Goal: Contribute content: Contribute content

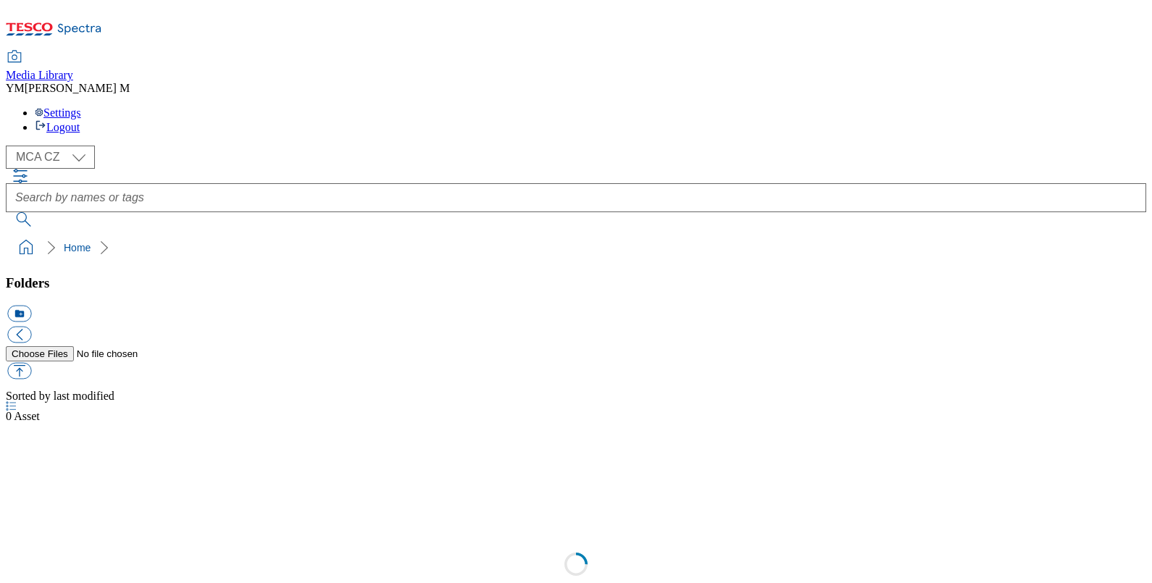
select select "flare-mca-cz"
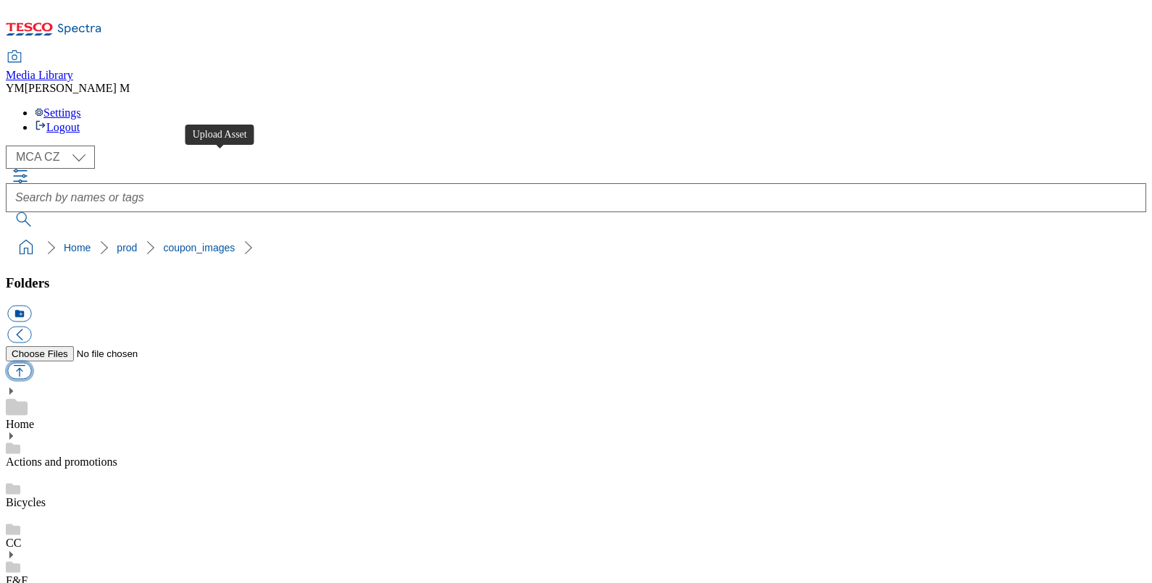
click at [31, 363] on button "button" at bounding box center [19, 371] width 24 height 17
type input "C:\fakepath\XE2_1101_F.jpg"
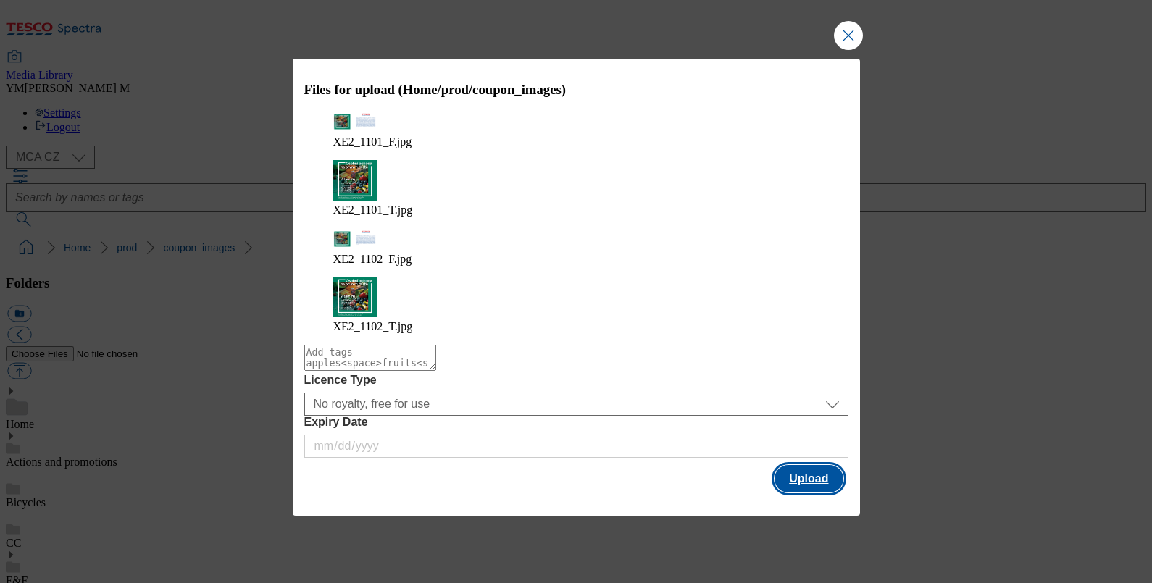
click at [809, 465] on button "Upload" at bounding box center [808, 479] width 68 height 28
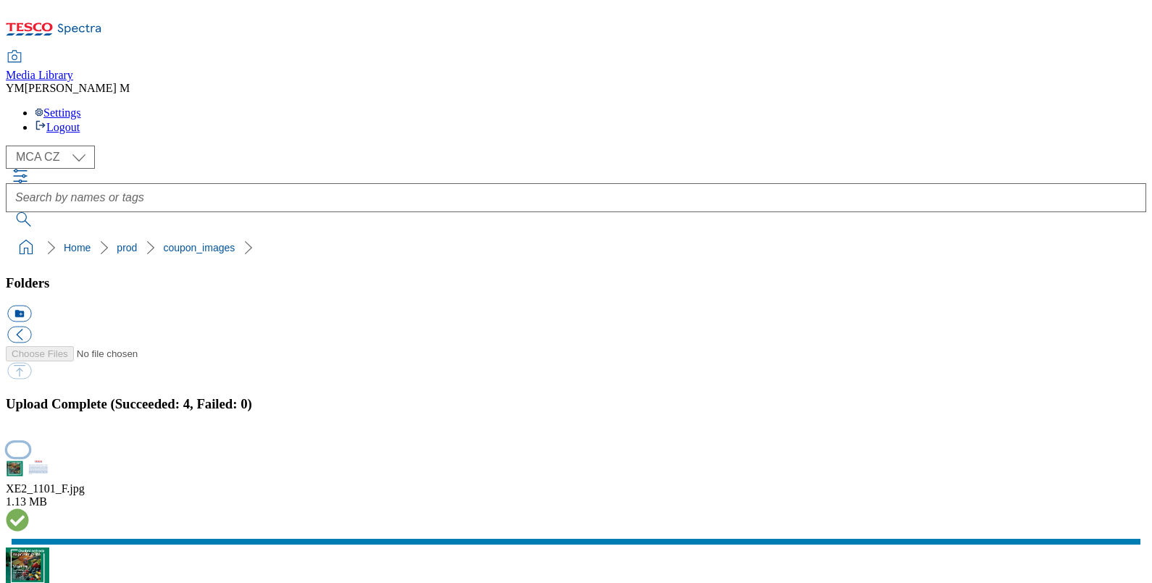
click at [29, 443] on button "button" at bounding box center [18, 450] width 22 height 14
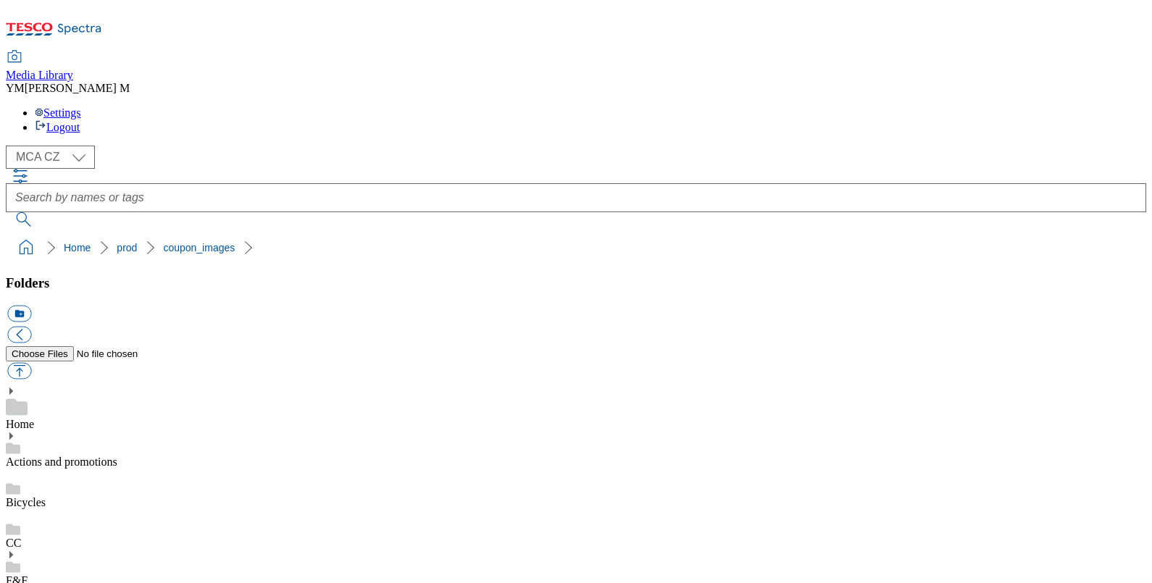
click at [31, 363] on button "button" at bounding box center [19, 371] width 24 height 17
type input "C:\fakepath\XE2_1101_F.jpg"
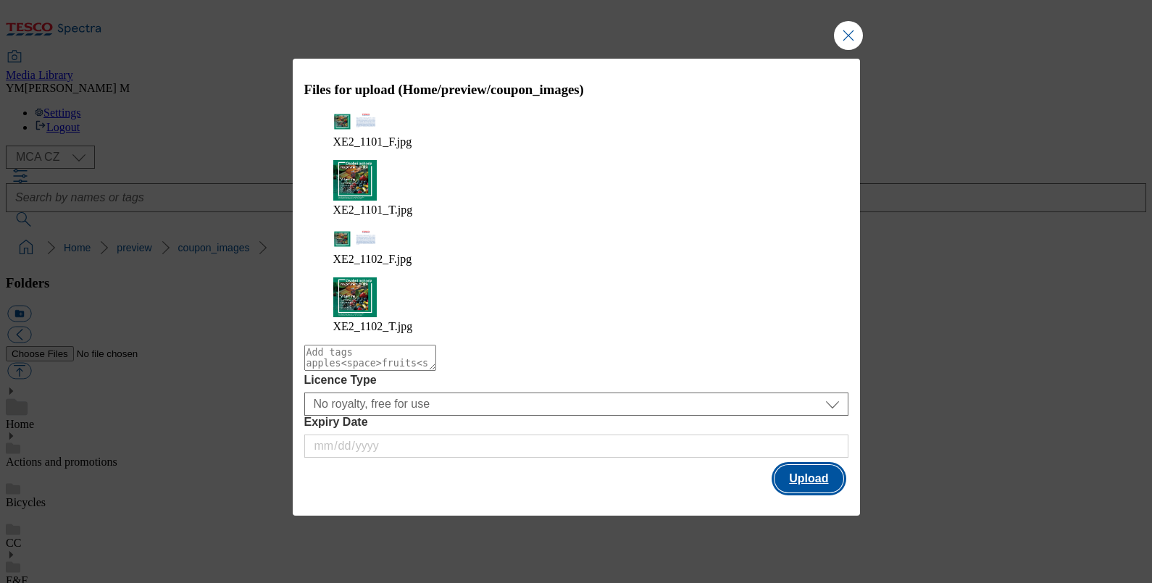
click at [815, 465] on button "Upload" at bounding box center [808, 479] width 68 height 28
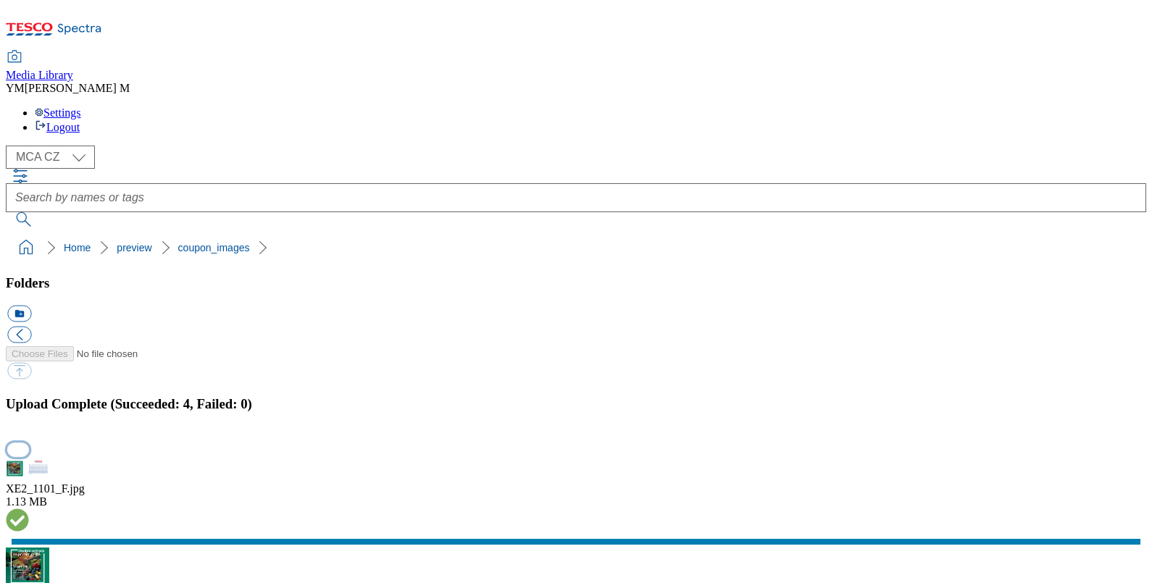
click at [29, 443] on button "button" at bounding box center [18, 450] width 22 height 14
